Goal: Task Accomplishment & Management: Use online tool/utility

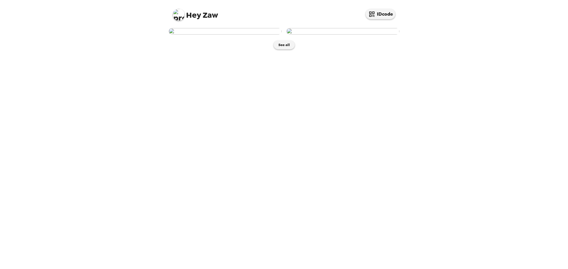
click at [231, 35] on img at bounding box center [225, 31] width 113 height 7
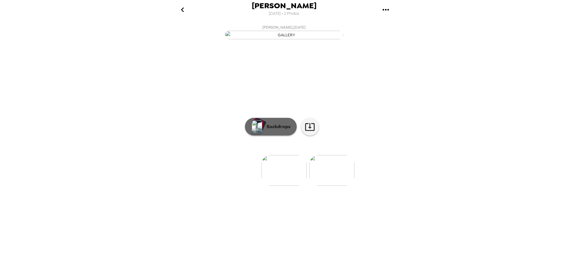
click at [274, 136] on button "Backdrops" at bounding box center [271, 127] width 52 height 18
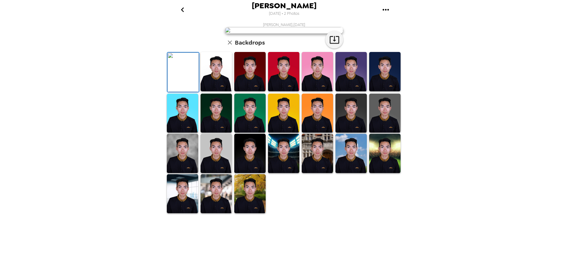
click at [217, 91] on img at bounding box center [216, 71] width 31 height 39
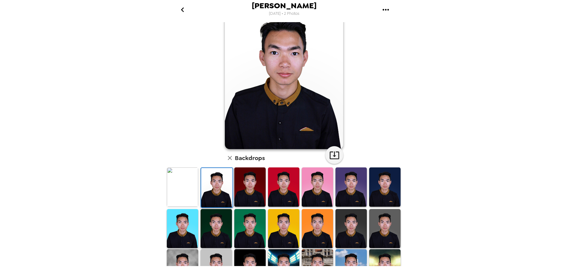
scroll to position [86, 0]
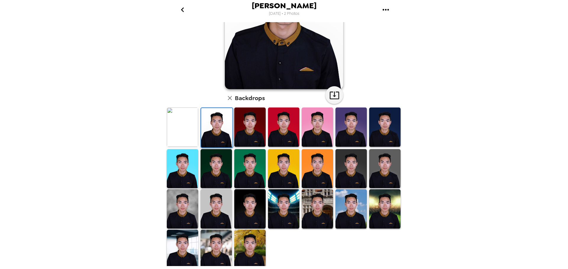
click at [288, 197] on img at bounding box center [283, 209] width 31 height 39
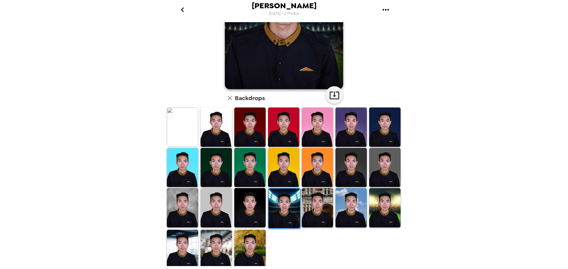
click at [245, 207] on img at bounding box center [249, 207] width 31 height 39
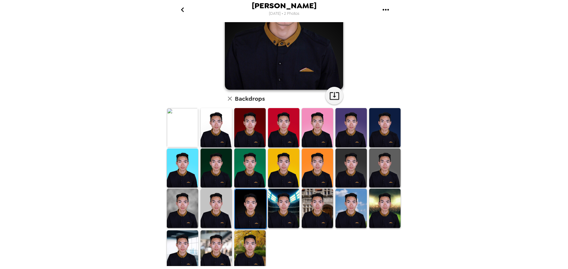
scroll to position [0, 0]
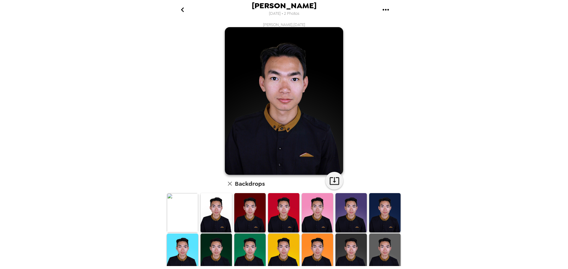
click at [220, 254] on img at bounding box center [216, 253] width 31 height 39
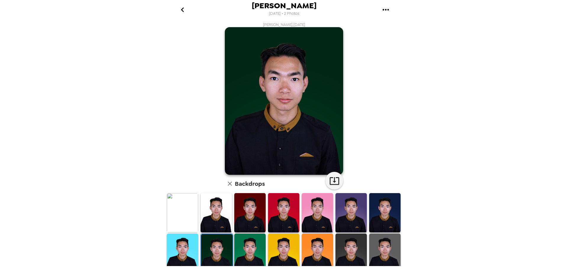
click at [272, 249] on img at bounding box center [283, 253] width 31 height 39
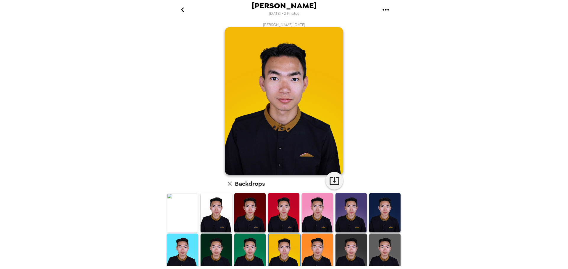
click at [384, 222] on img at bounding box center [384, 212] width 31 height 39
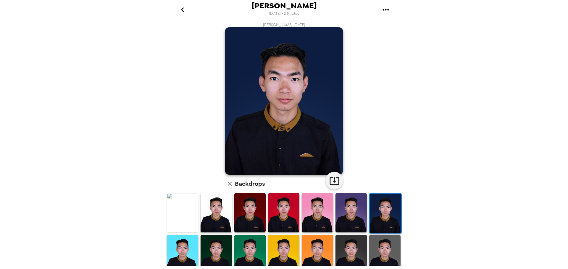
click at [210, 214] on img at bounding box center [216, 212] width 31 height 39
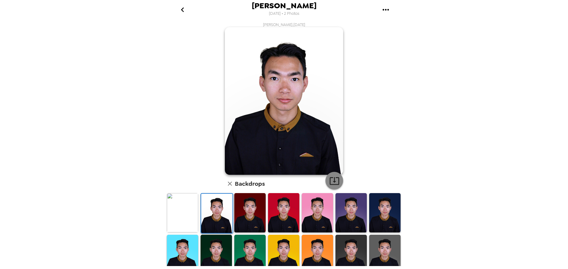
click at [335, 177] on icon "button" at bounding box center [334, 181] width 10 height 10
click at [182, 7] on icon "go back" at bounding box center [182, 9] width 9 height 9
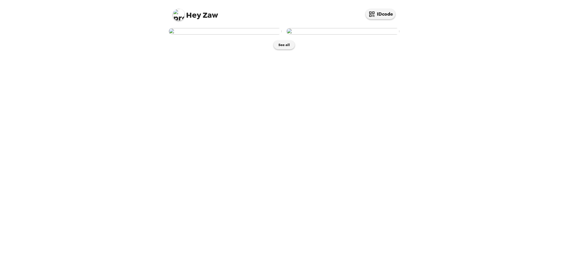
click at [361, 35] on img at bounding box center [342, 31] width 113 height 7
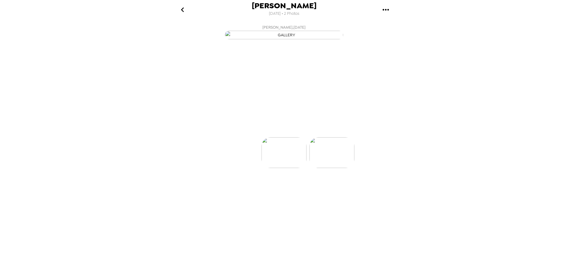
scroll to position [0, 47]
click at [269, 130] on p "Backdrops" at bounding box center [277, 126] width 27 height 7
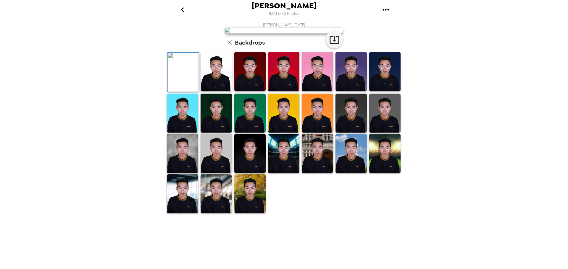
click at [240, 91] on img at bounding box center [249, 71] width 31 height 39
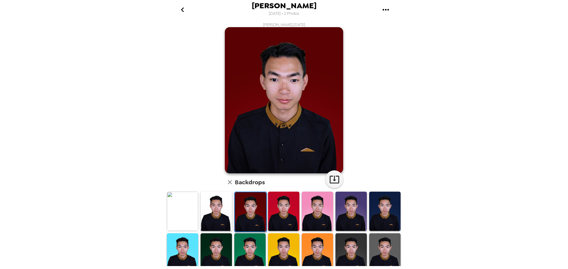
click at [180, 215] on img at bounding box center [182, 211] width 31 height 39
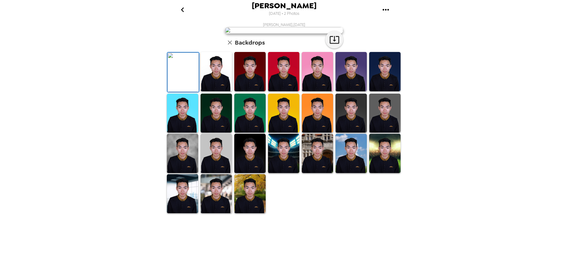
click at [381, 91] on img at bounding box center [384, 71] width 31 height 39
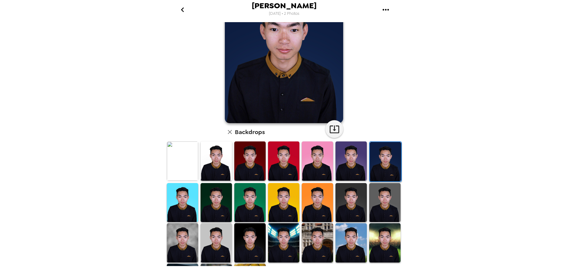
scroll to position [59, 0]
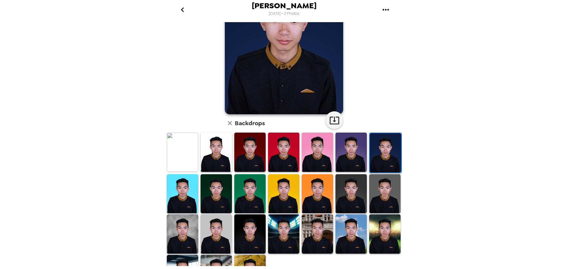
click at [246, 226] on img at bounding box center [249, 234] width 31 height 39
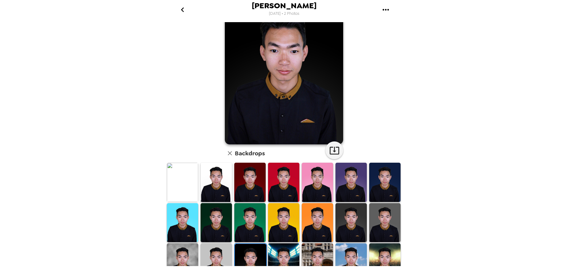
scroll to position [0, 0]
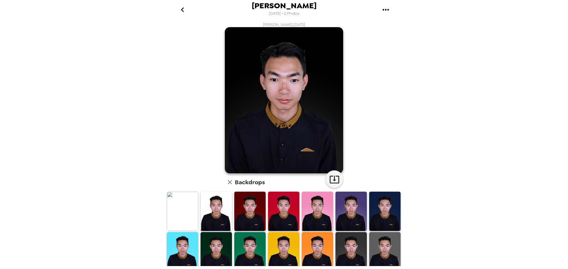
click at [210, 214] on img at bounding box center [216, 211] width 31 height 39
